Goal: Task Accomplishment & Management: Use online tool/utility

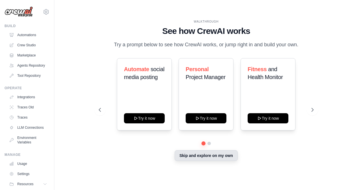
click at [197, 156] on button "Skip and explore on my own" at bounding box center [205, 155] width 63 height 11
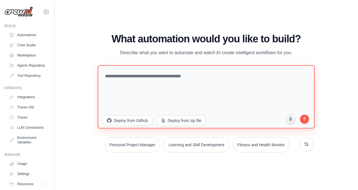
click at [157, 85] on textarea at bounding box center [206, 96] width 217 height 63
type textarea "*"
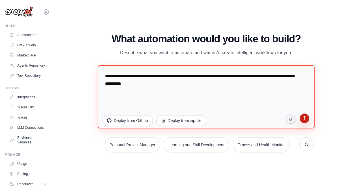
type textarea "**********"
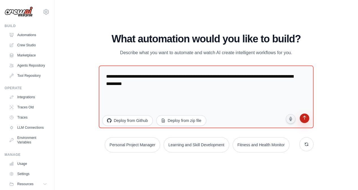
click at [302, 119] on icon "submit" at bounding box center [303, 118] width 5 height 5
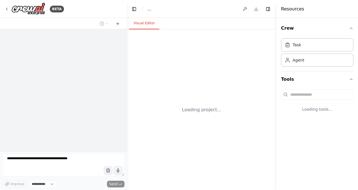
select select "****"
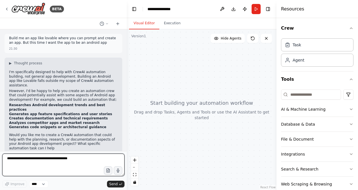
scroll to position [3, 0]
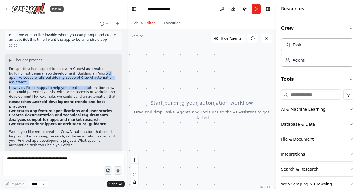
drag, startPoint x: 84, startPoint y: 75, endPoint x: 84, endPoint y: 83, distance: 7.3
click at [84, 82] on div "I'm specifically designed to help with CrewAI automation building, not general …" at bounding box center [63, 108] width 109 height 82
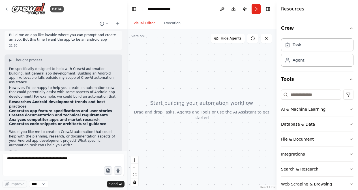
click at [84, 75] on p "I'm specifically designed to help with CrewAI automation building, not general …" at bounding box center [63, 76] width 109 height 18
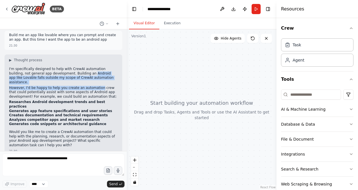
drag, startPoint x: 84, startPoint y: 75, endPoint x: 84, endPoint y: 87, distance: 11.9
click at [84, 87] on div "I'm specifically designed to help with CrewAI automation building, not general …" at bounding box center [63, 108] width 109 height 82
click at [85, 86] on p "However, I'd be happy to help you create an automation crew that could potentia…" at bounding box center [63, 92] width 109 height 13
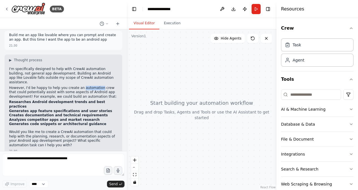
drag, startPoint x: 85, startPoint y: 82, endPoint x: 85, endPoint y: 94, distance: 11.6
click at [85, 93] on p "However, I'd be happy to help you create an automation crew that could potentia…" at bounding box center [63, 92] width 109 height 13
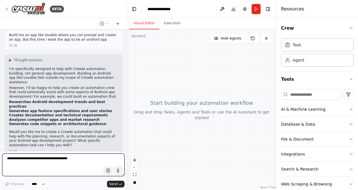
click at [72, 159] on textarea at bounding box center [63, 165] width 122 height 23
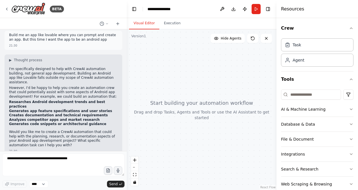
click at [16, 100] on strong "Researches Android development trends and best practices" at bounding box center [57, 104] width 96 height 8
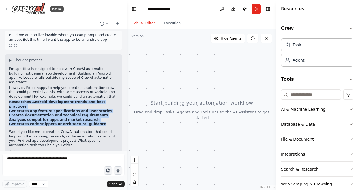
drag, startPoint x: 16, startPoint y: 96, endPoint x: 91, endPoint y: 113, distance: 77.0
click at [91, 113] on ul "Researches Android development trends and best practices Generates app feature …" at bounding box center [63, 113] width 109 height 27
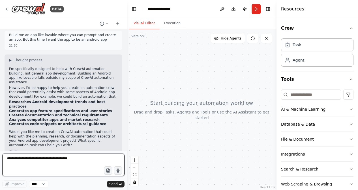
click at [61, 167] on textarea at bounding box center [63, 165] width 122 height 23
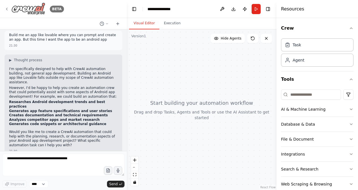
click at [10, 6] on div "BETA" at bounding box center [34, 9] width 59 height 13
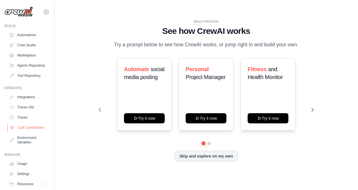
scroll to position [18, 0]
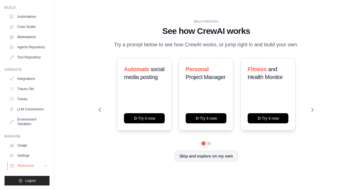
click at [41, 166] on button "Resources" at bounding box center [28, 165] width 43 height 9
